Goal: Find specific fact: Find specific fact

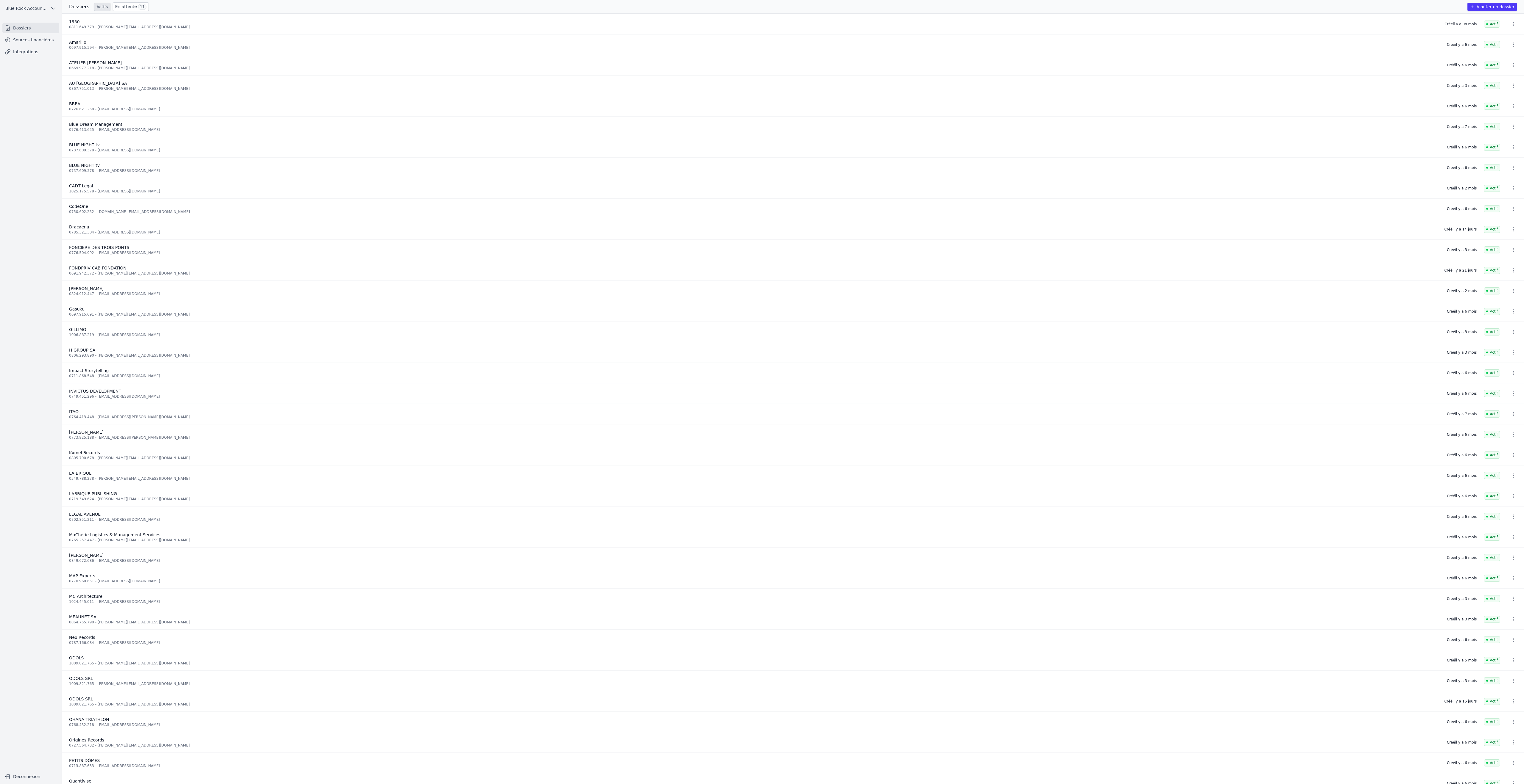
click at [59, 45] on link "Sources financières" at bounding box center [31, 40] width 57 height 11
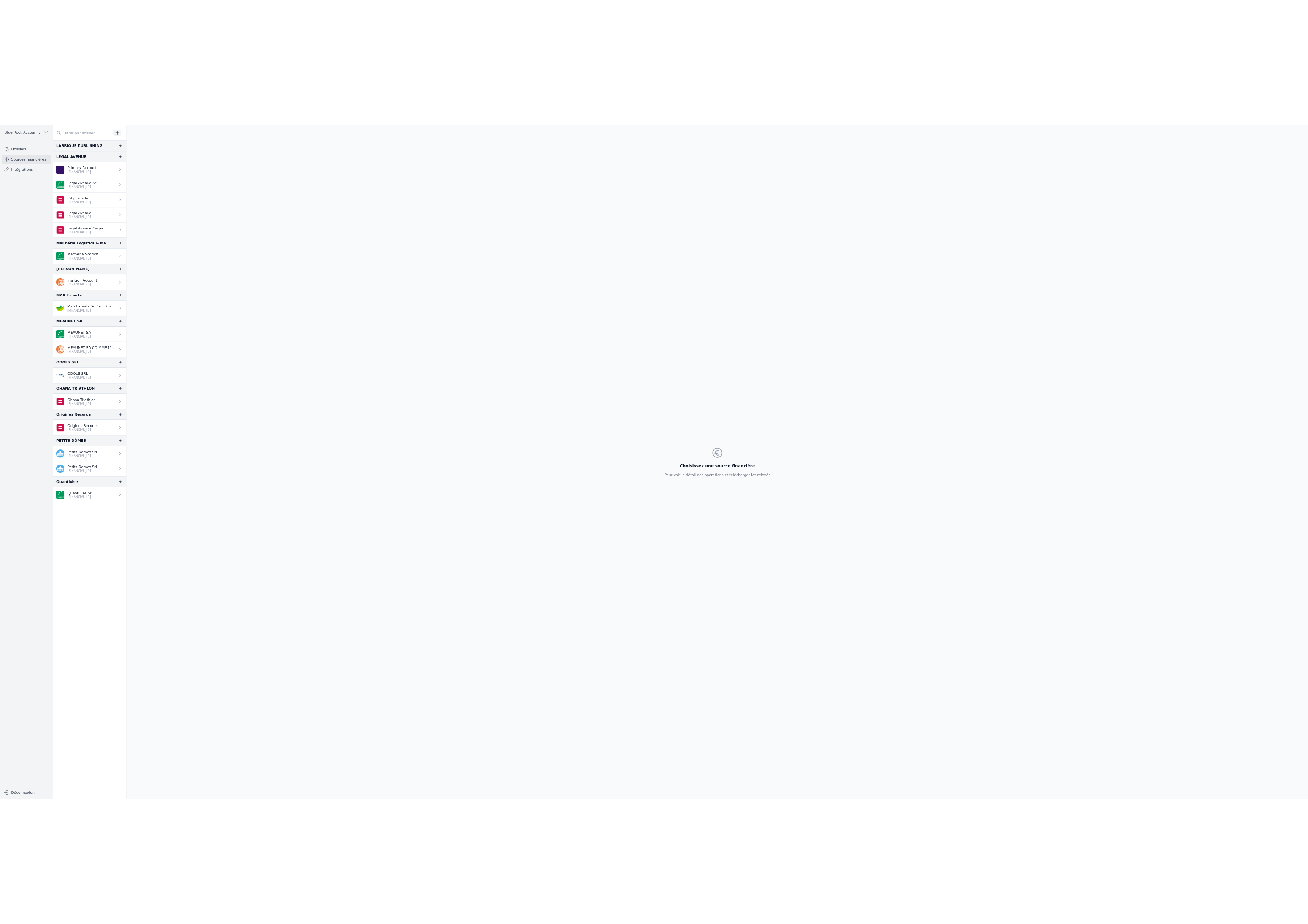
scroll to position [1150, 0]
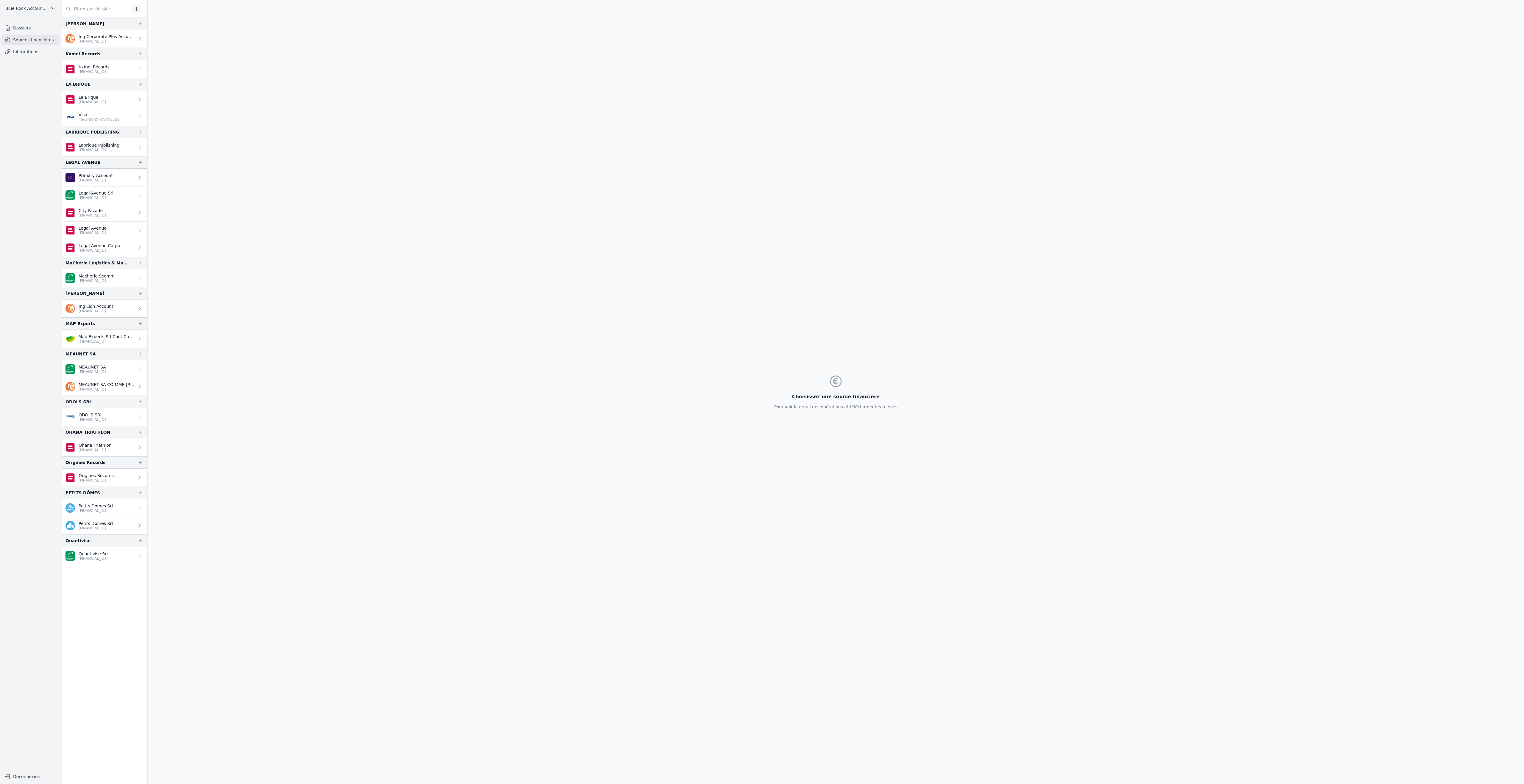
click at [147, 257] on link "Legal Avenue Carpa [FINANCIAL_ID]" at bounding box center [105, 248] width 85 height 18
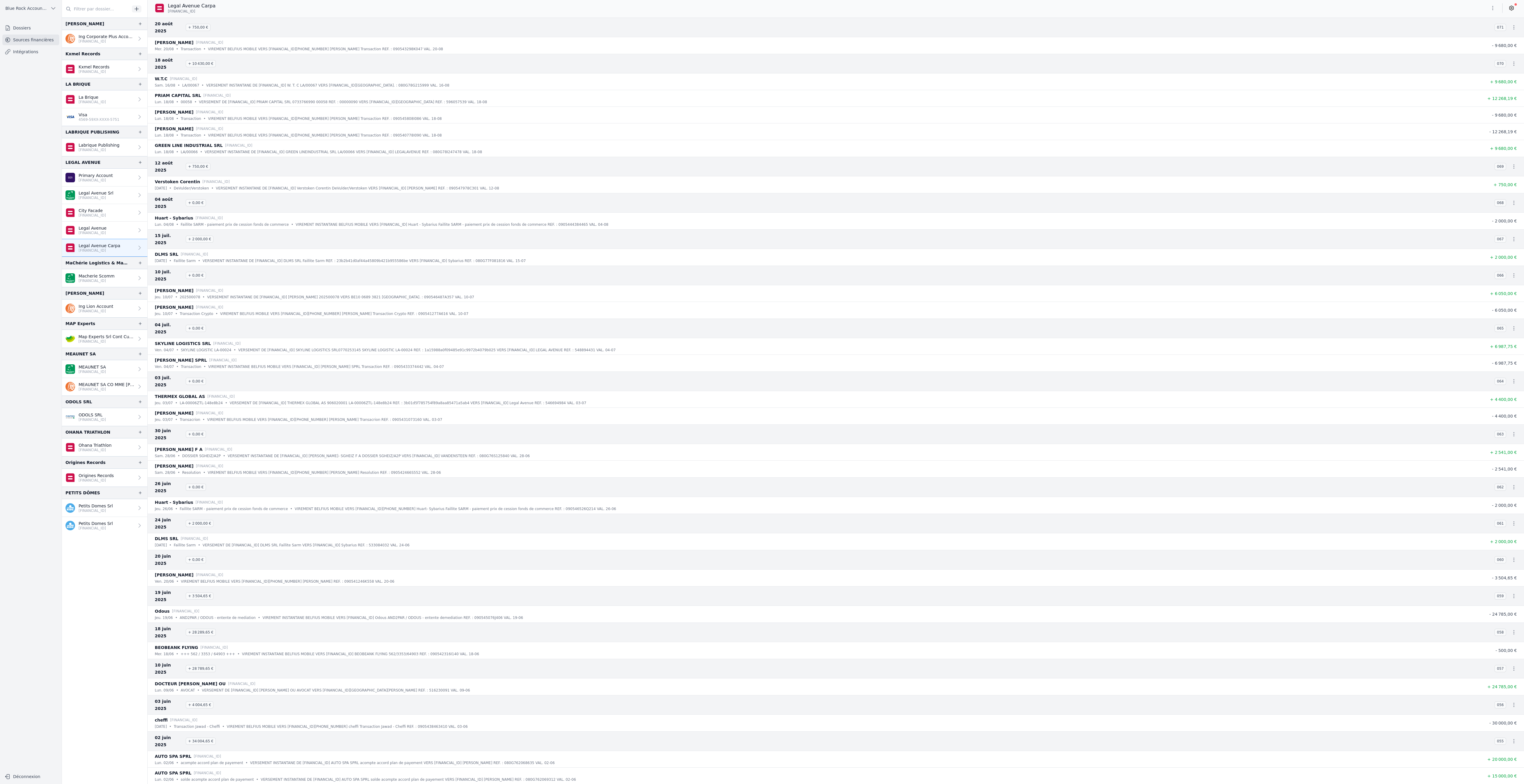
click at [147, 239] on link "Legal Avenue [FINANCIAL_ID]" at bounding box center [105, 231] width 85 height 18
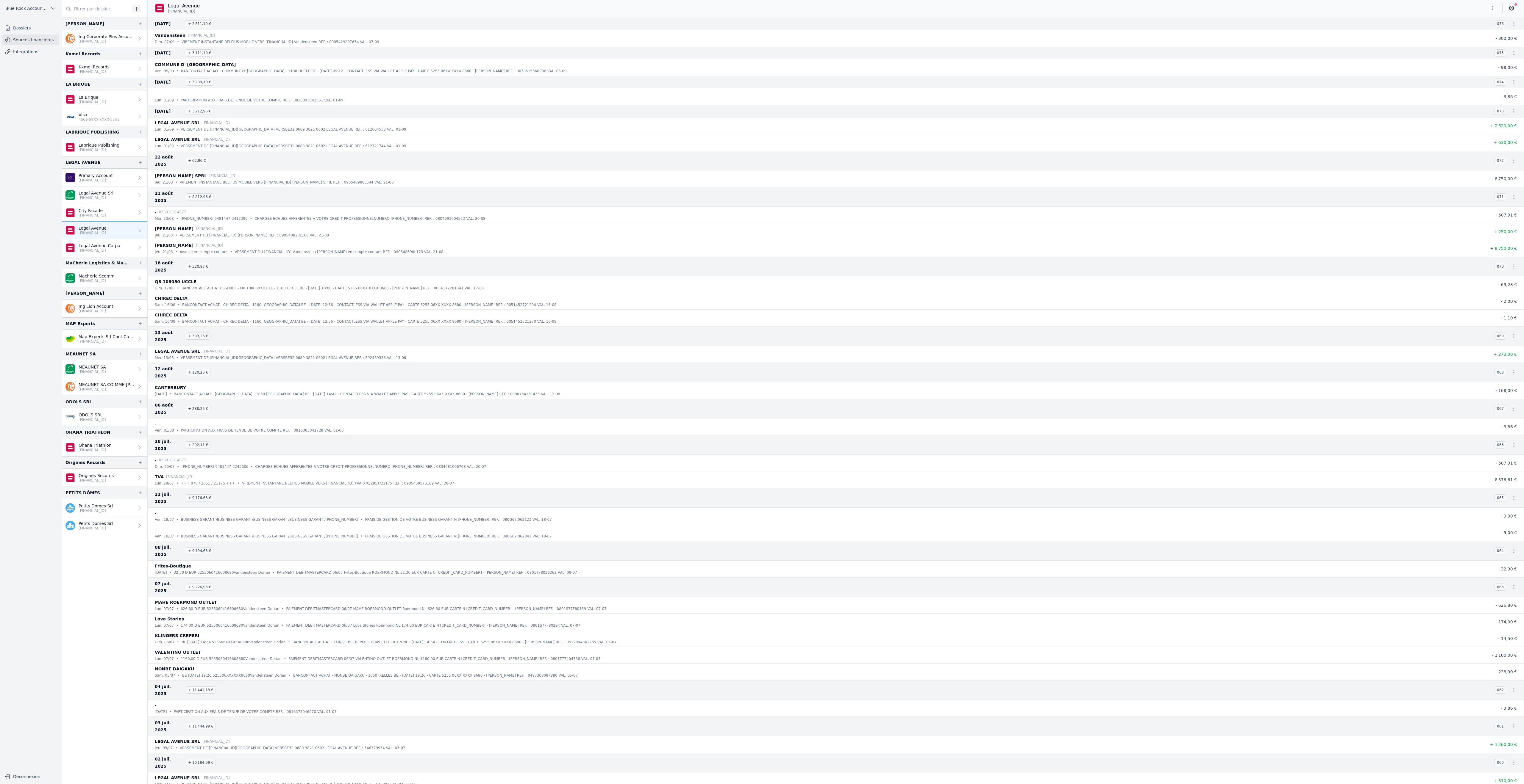
click at [120, 249] on p "Legal Avenue Carpa" at bounding box center [99, 246] width 41 height 6
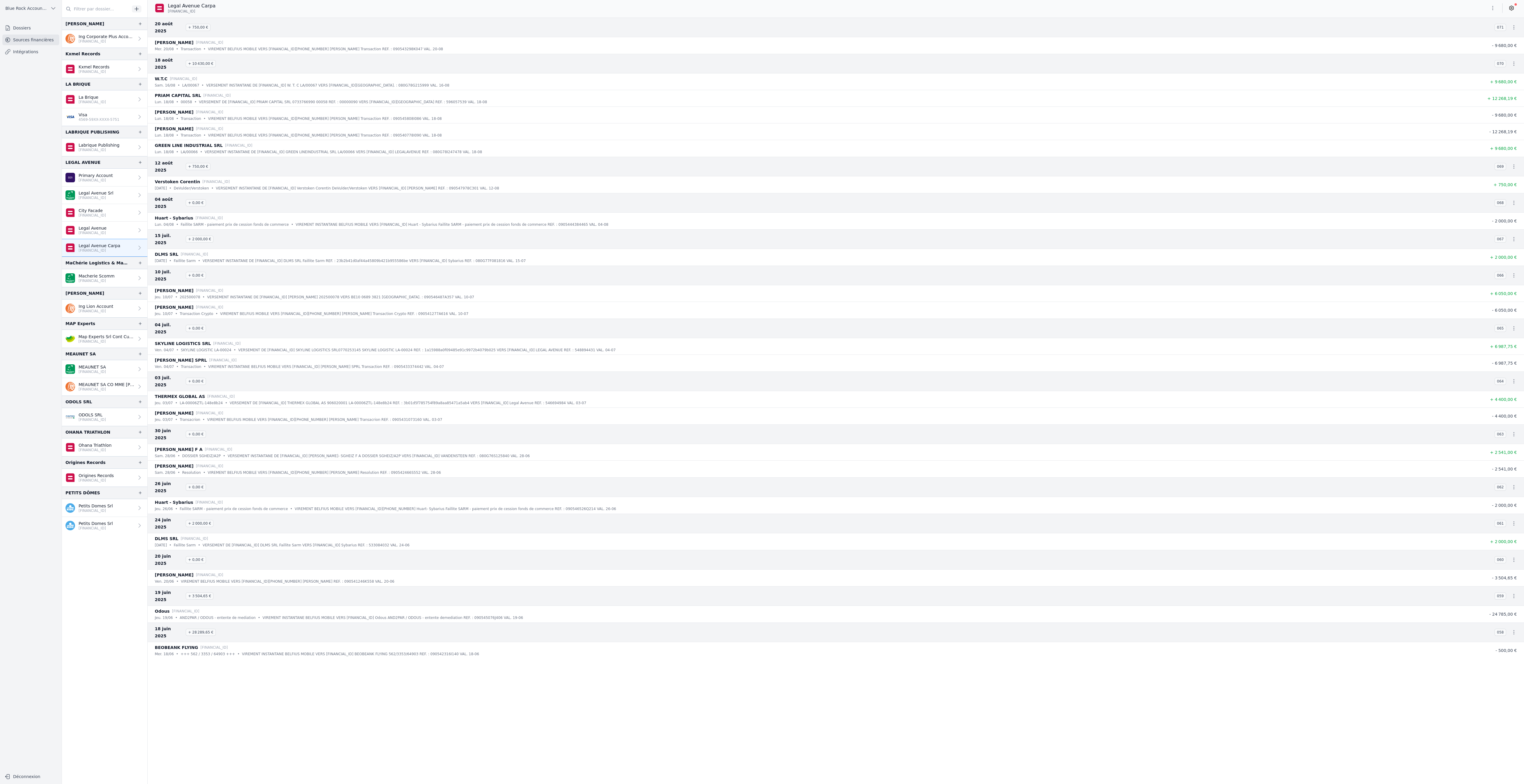
click at [147, 204] on link "Legal Avenue Srl [FINANCIAL_ID]" at bounding box center [105, 195] width 85 height 18
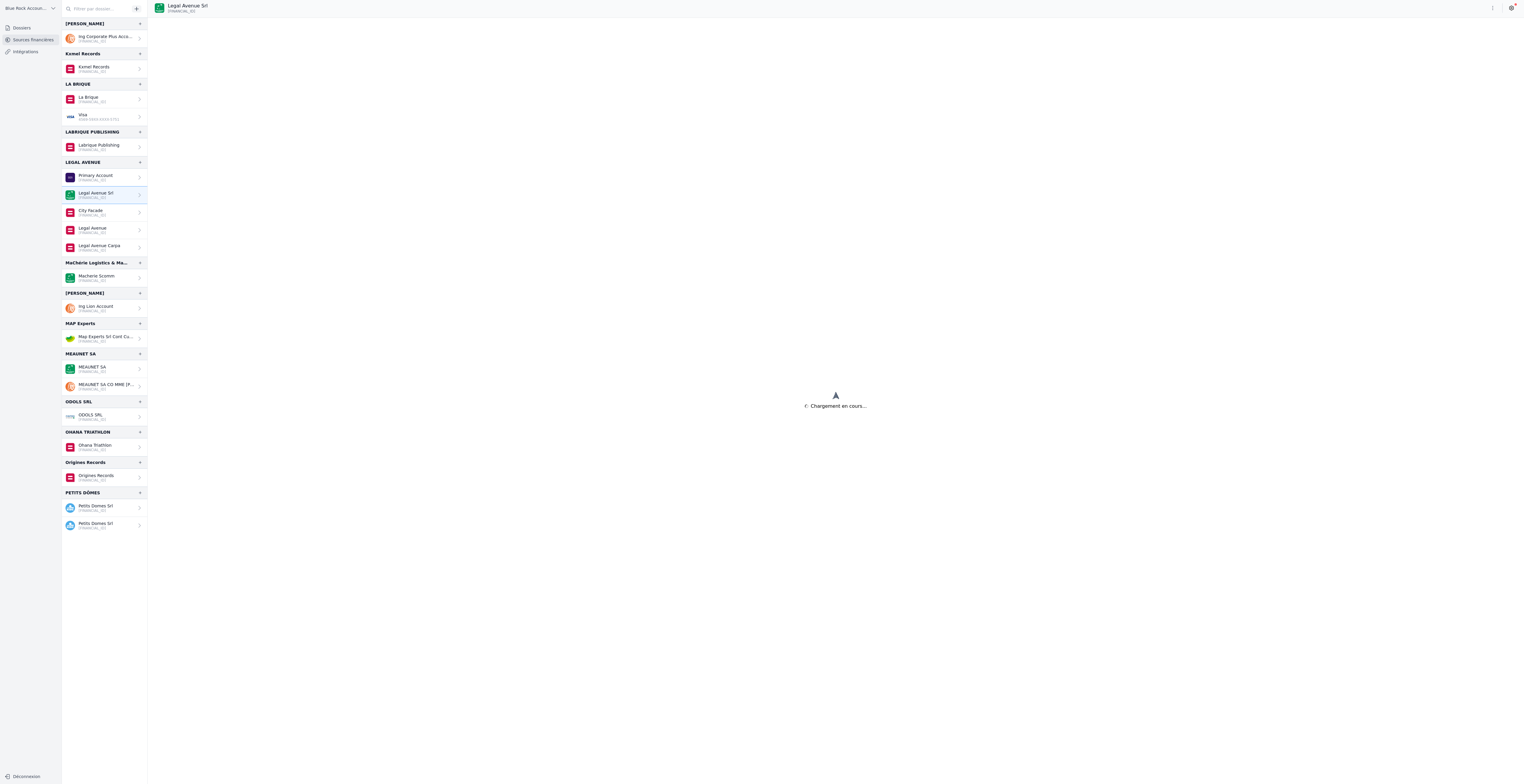
drag, startPoint x: 253, startPoint y: 19, endPoint x: 306, endPoint y: 20, distance: 53.0
click at [212, 14] on div "Legal Avenue Srl [FINANCIAL_ID]" at bounding box center [184, 8] width 58 height 11
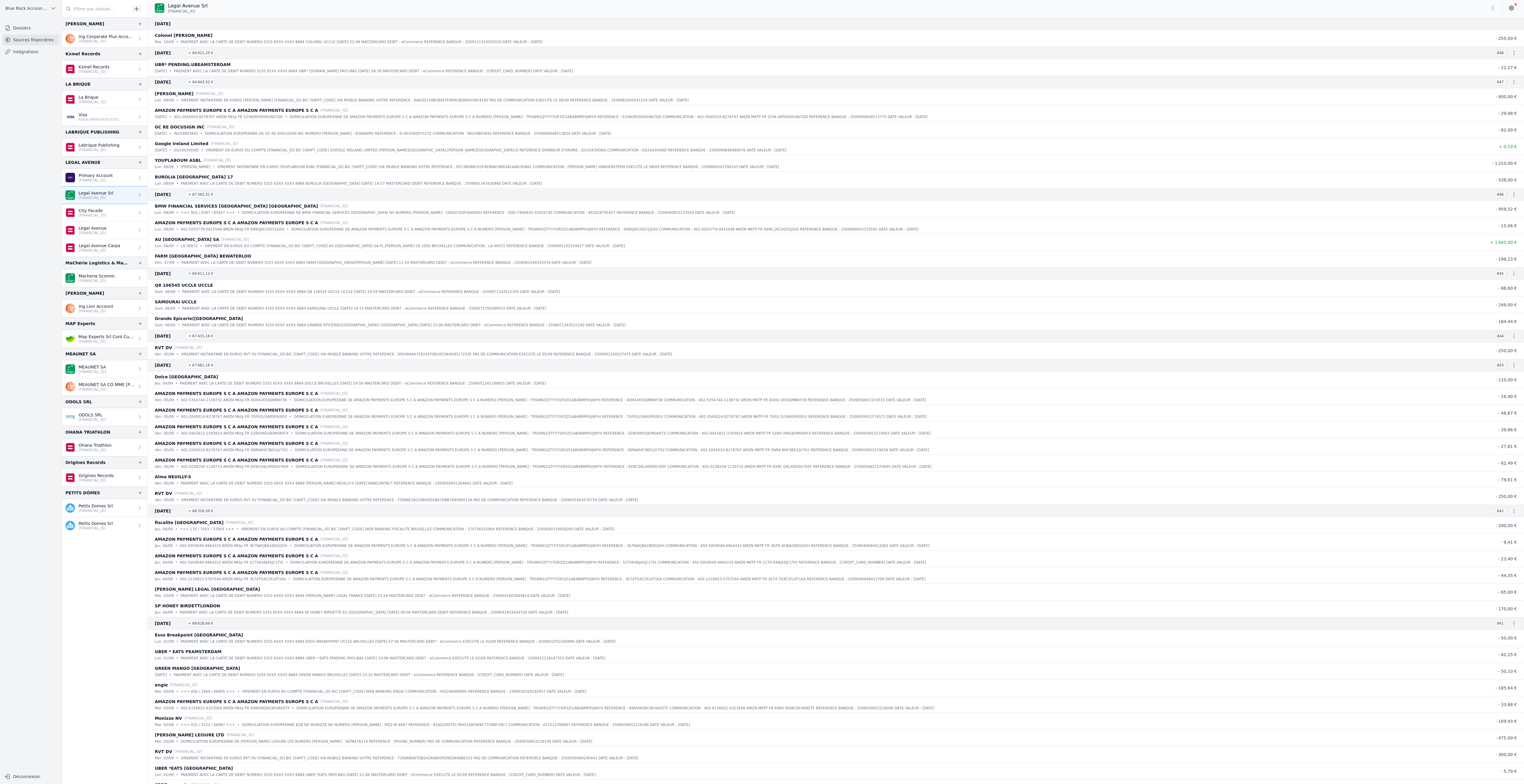
copy span "[FINANCIAL_ID]"
click at [113, 183] on p "[FINANCIAL_ID]" at bounding box center [96, 180] width 34 height 5
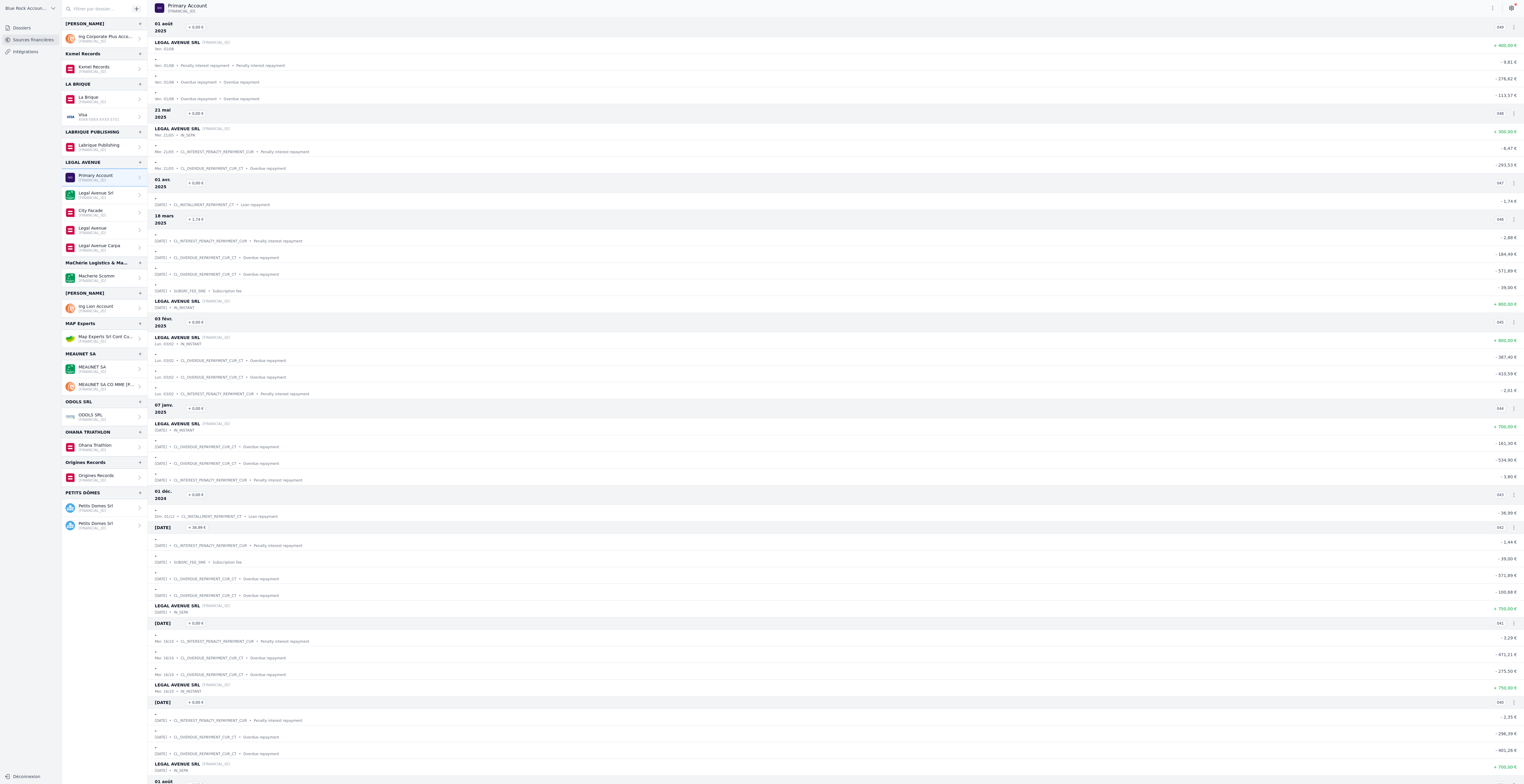
drag, startPoint x: 303, startPoint y: 18, endPoint x: 251, endPoint y: 19, distance: 52.0
click at [212, 14] on div "Primary Account [FINANCIAL_ID]" at bounding box center [183, 8] width 57 height 11
copy span "[FINANCIAL_ID]"
